Goal: Information Seeking & Learning: Find specific fact

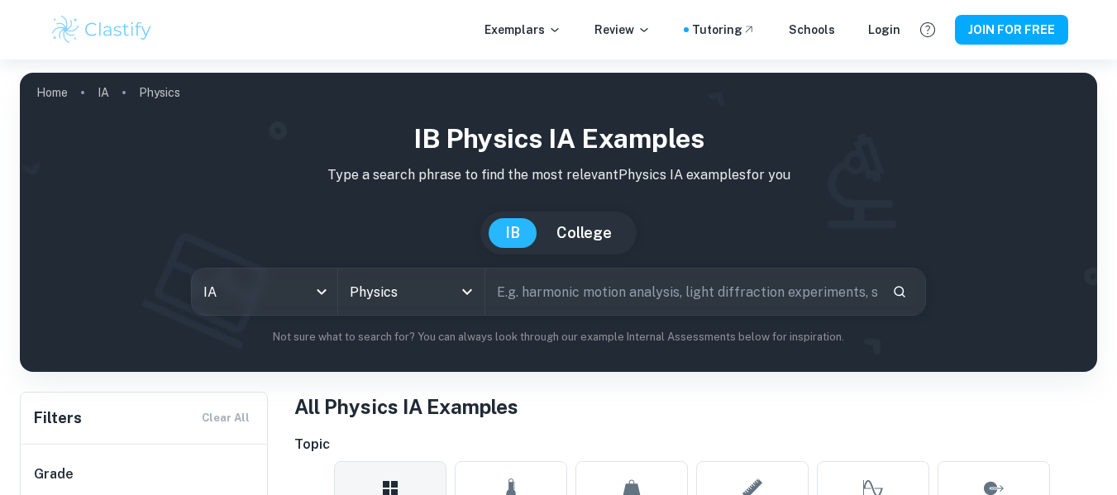
scroll to position [64, 0]
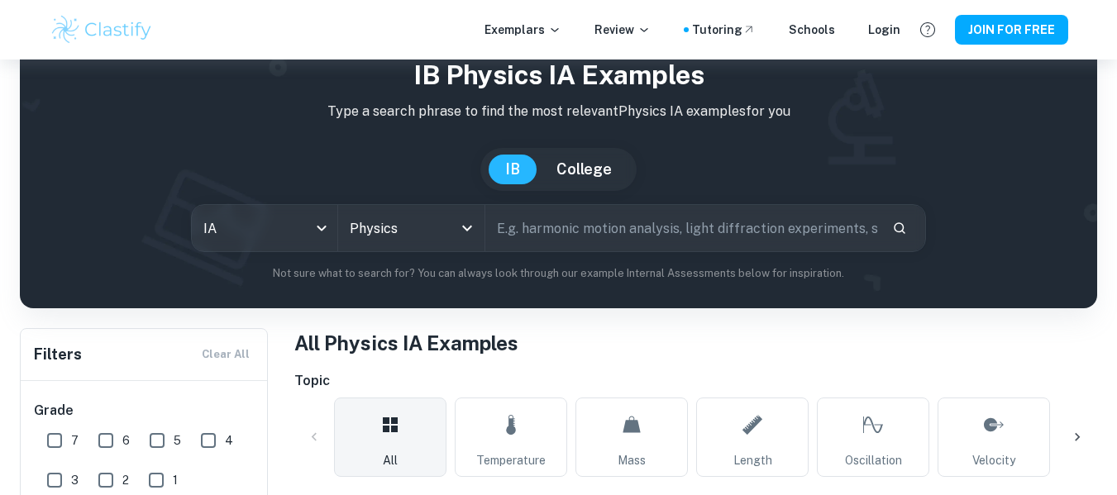
click at [559, 171] on button "College" at bounding box center [584, 170] width 88 height 30
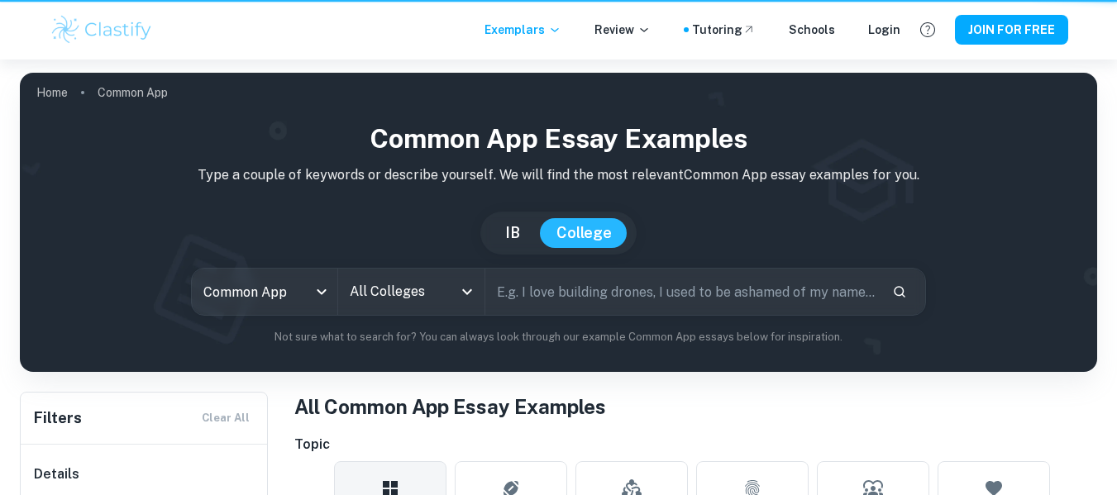
click at [519, 179] on p "Type a couple of keywords or describe yourself. We will find the most relevant …" at bounding box center [558, 175] width 1051 height 20
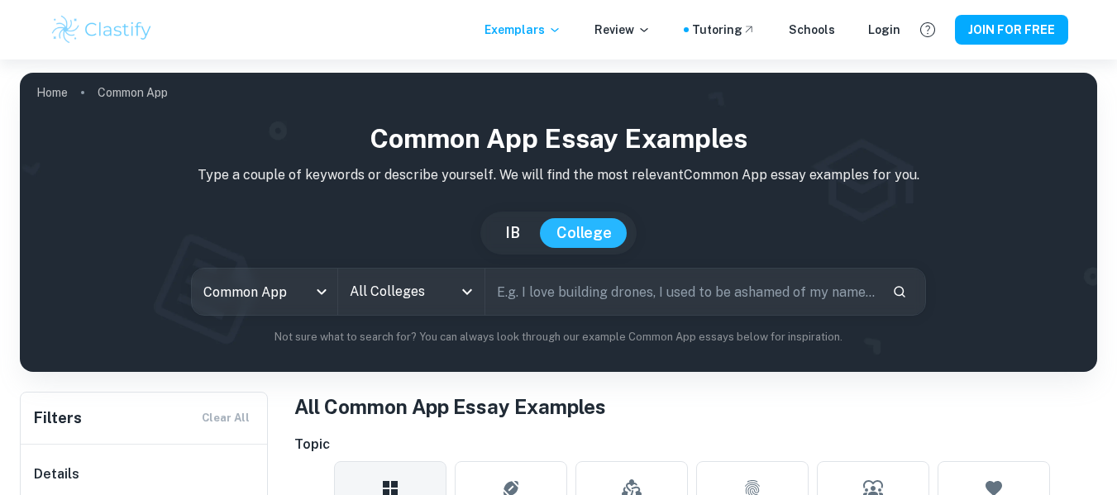
click at [502, 239] on button "IB" at bounding box center [513, 233] width 48 height 30
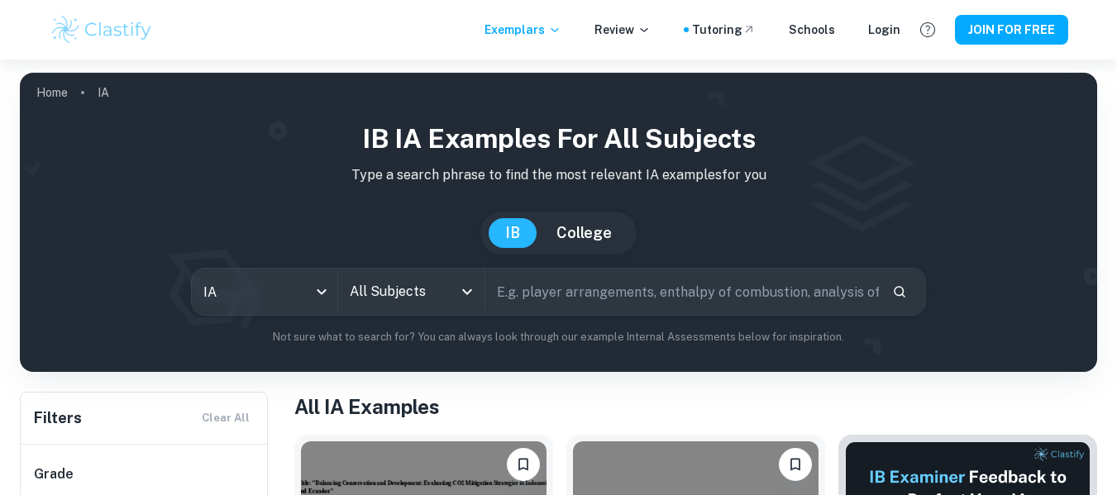
click at [532, 289] on input "text" at bounding box center [682, 292] width 394 height 46
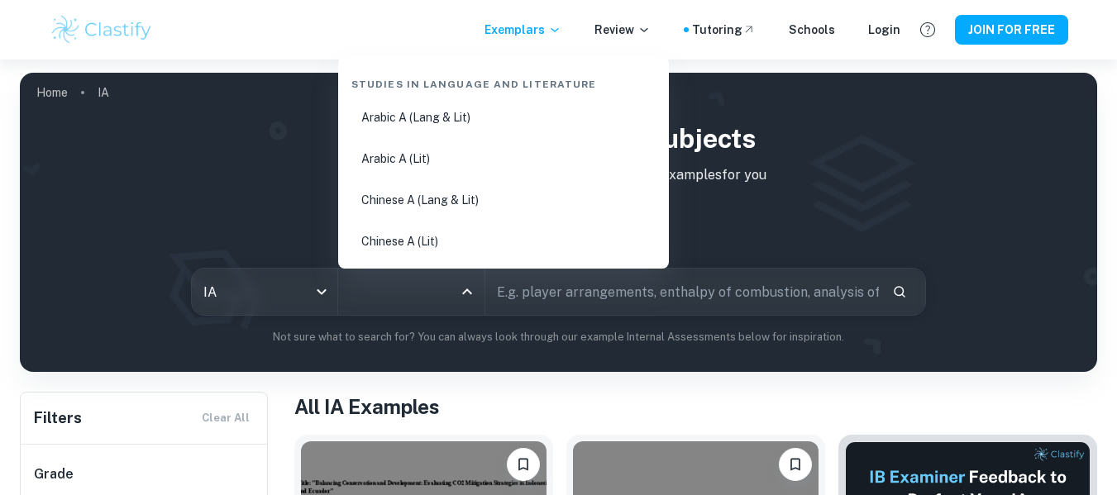
click at [437, 289] on input "All Subjects" at bounding box center [399, 291] width 107 height 31
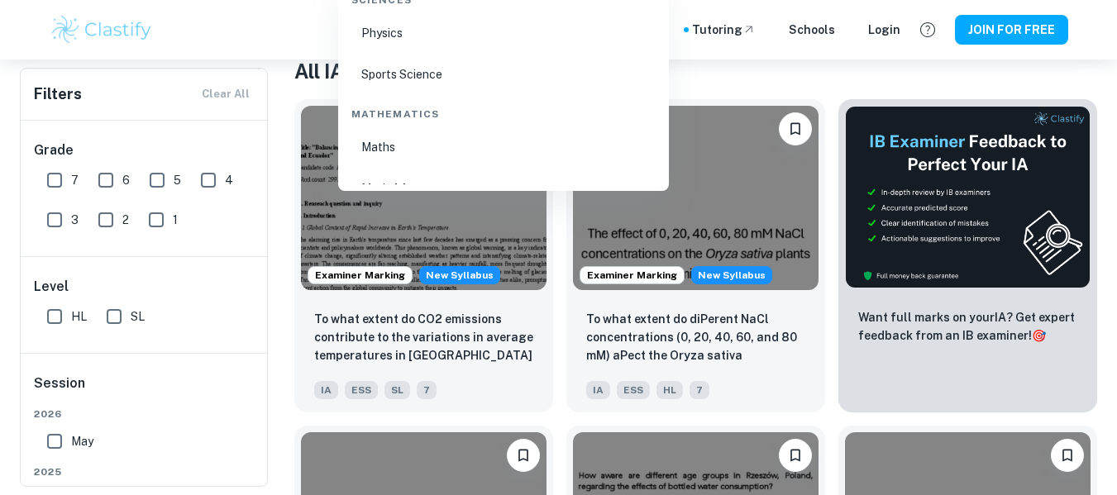
scroll to position [2709, 0]
type input "common app"
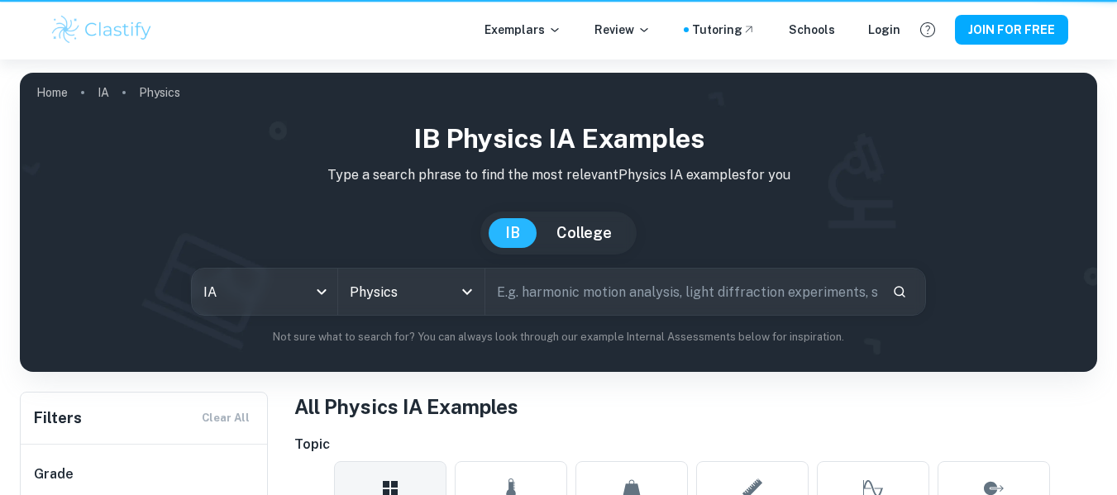
scroll to position [64, 0]
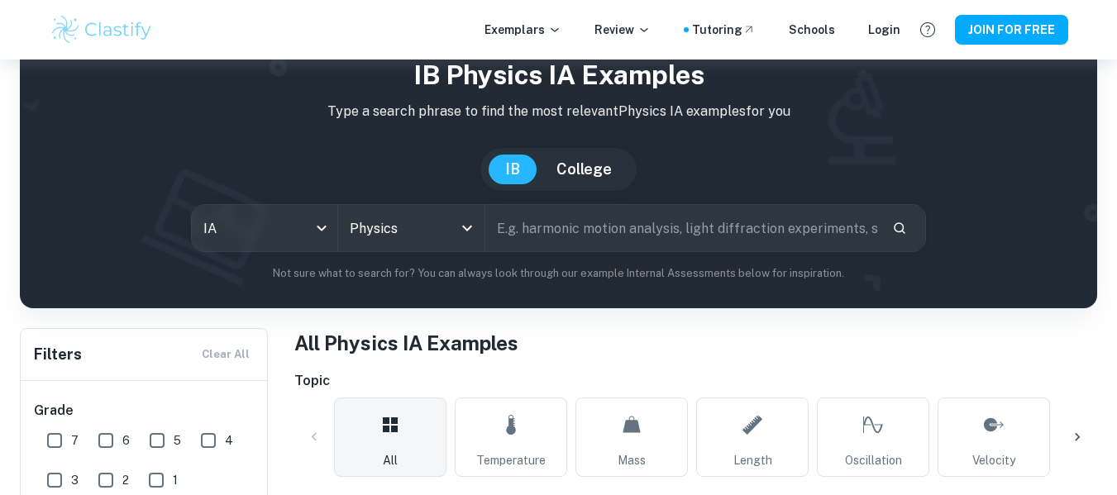
click at [545, 222] on input "text" at bounding box center [682, 228] width 394 height 46
paste input "Un capacitor de 4.60 µF, que al inicio está descargado, se conecta en serie con…"
type input "Un capacitor de 4.60 µF, que al inicio está descargado, se conecta en serie con…"
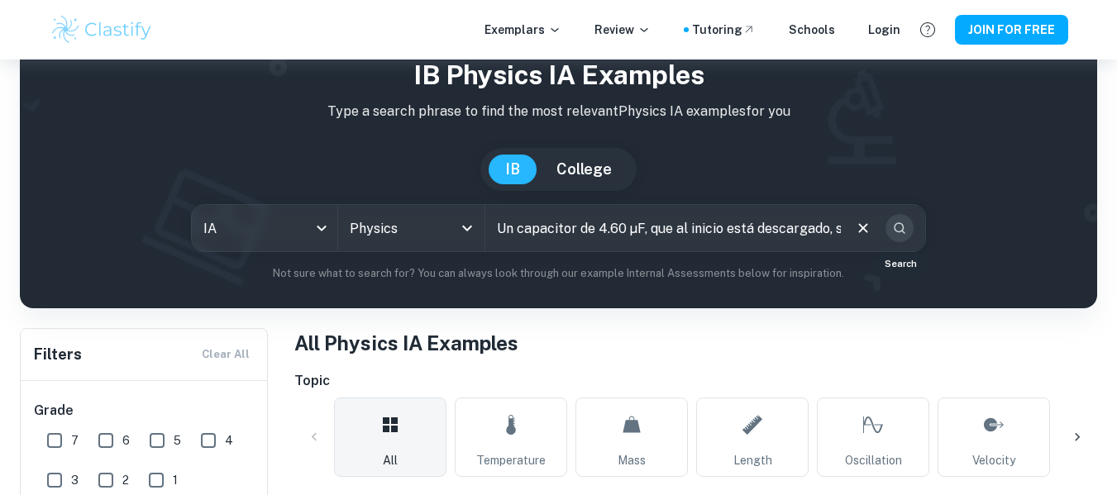
click at [903, 226] on icon "Search" at bounding box center [900, 228] width 12 height 12
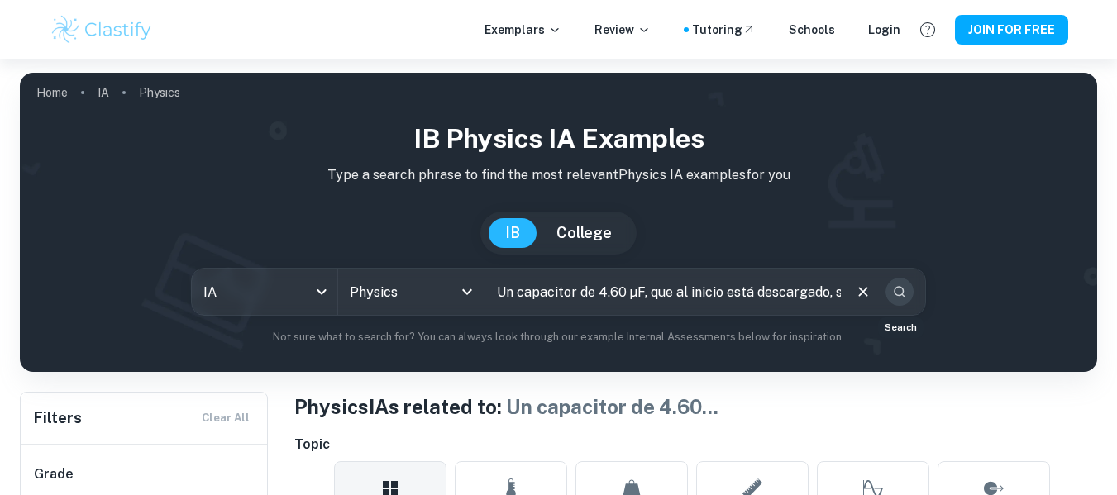
click at [904, 301] on button "Search" at bounding box center [899, 292] width 28 height 28
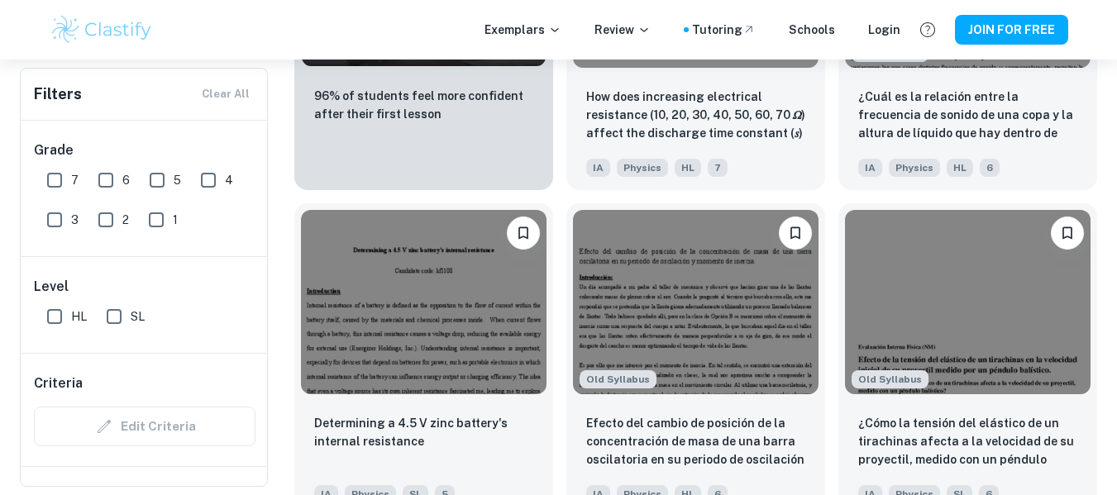
scroll to position [1343, 0]
